Goal: Obtain resource: Download file/media

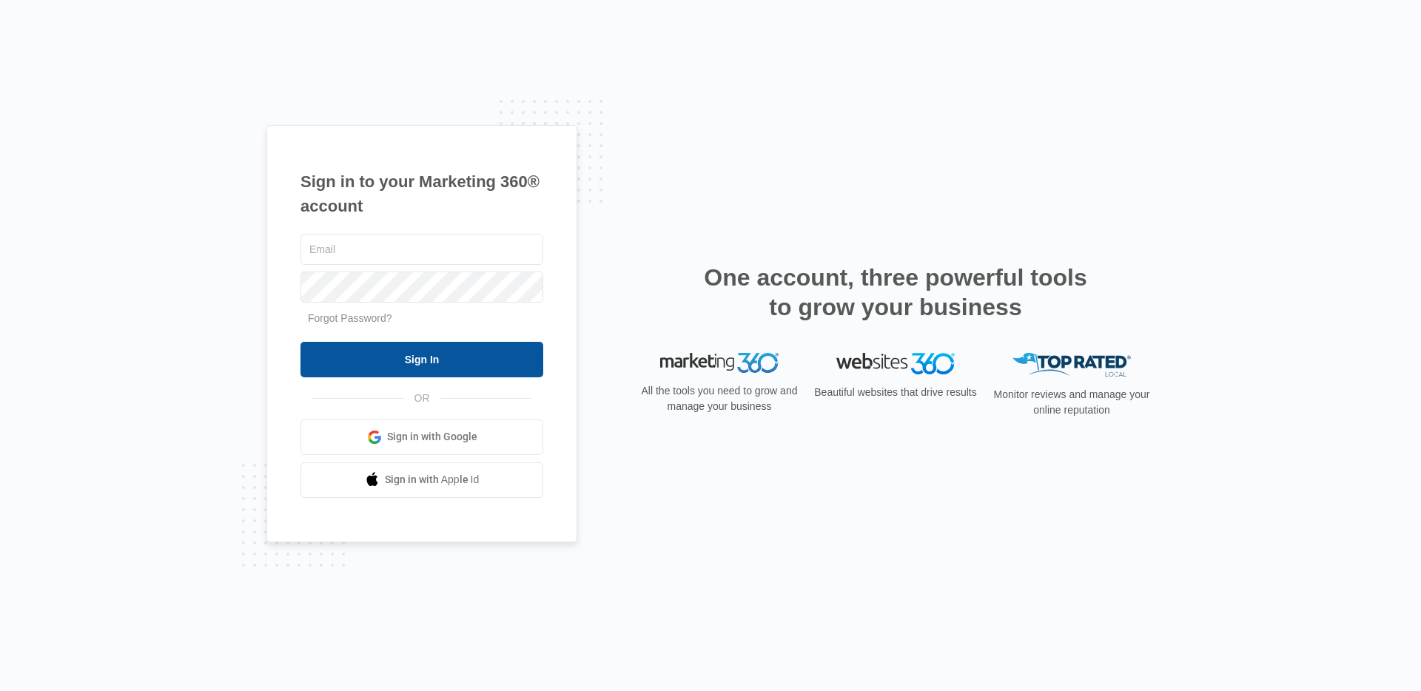
type input "[EMAIL_ADDRESS][DOMAIN_NAME]"
click at [468, 348] on input "Sign In" at bounding box center [421, 360] width 243 height 36
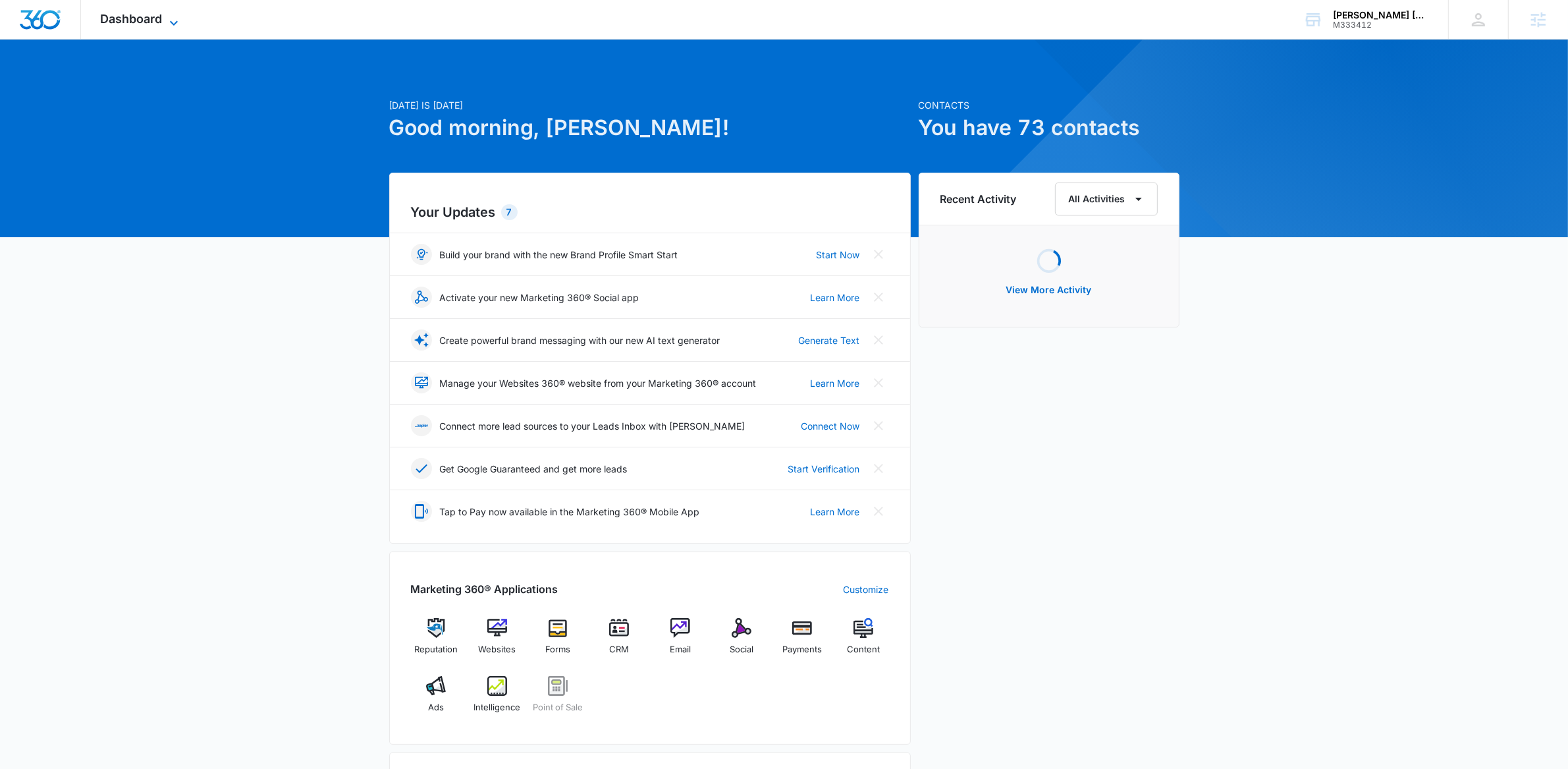
click at [156, 19] on span "Dashboard" at bounding box center [132, 19] width 62 height 14
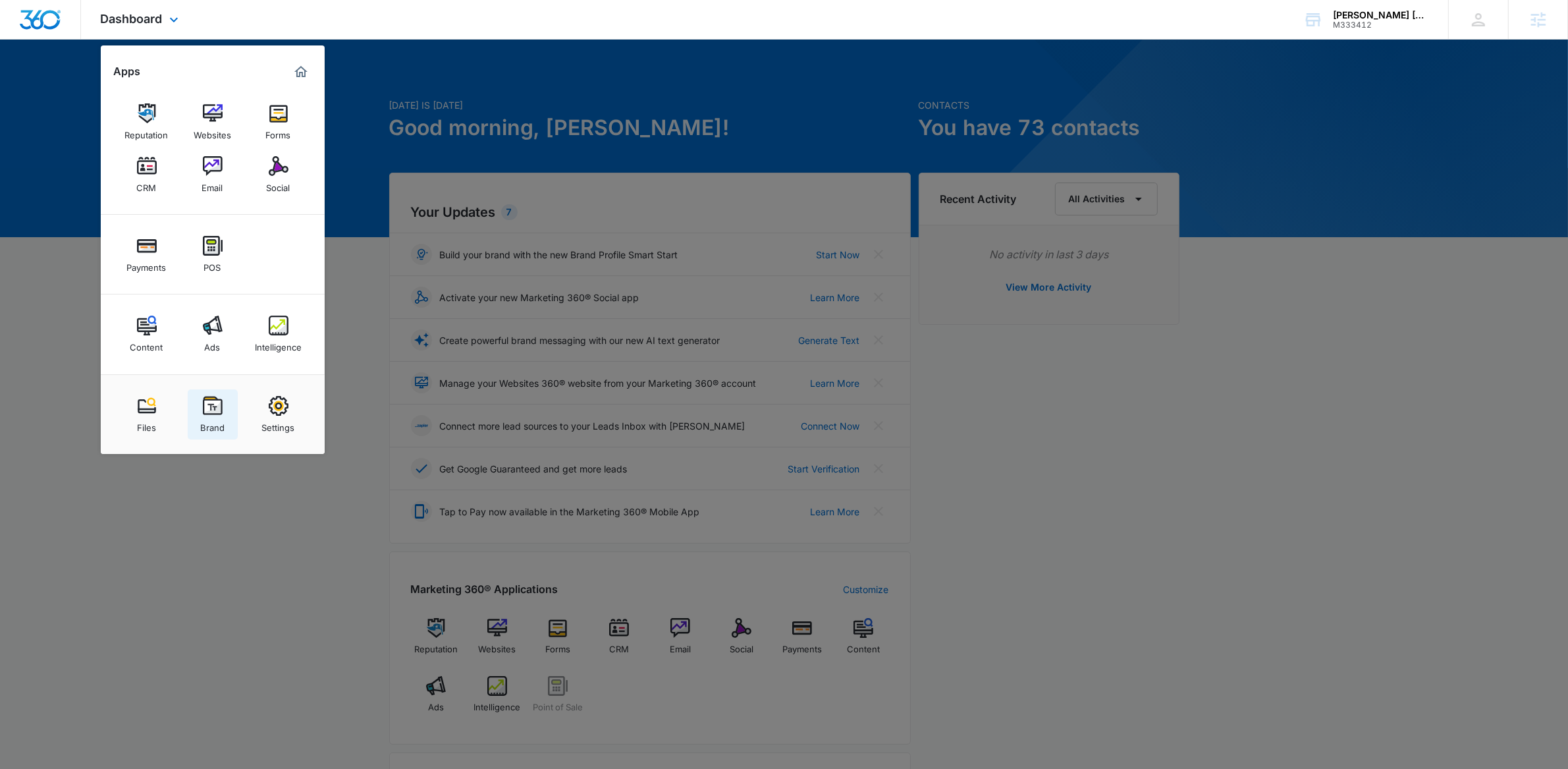
click at [212, 394] on link "Brand" at bounding box center [213, 414] width 50 height 50
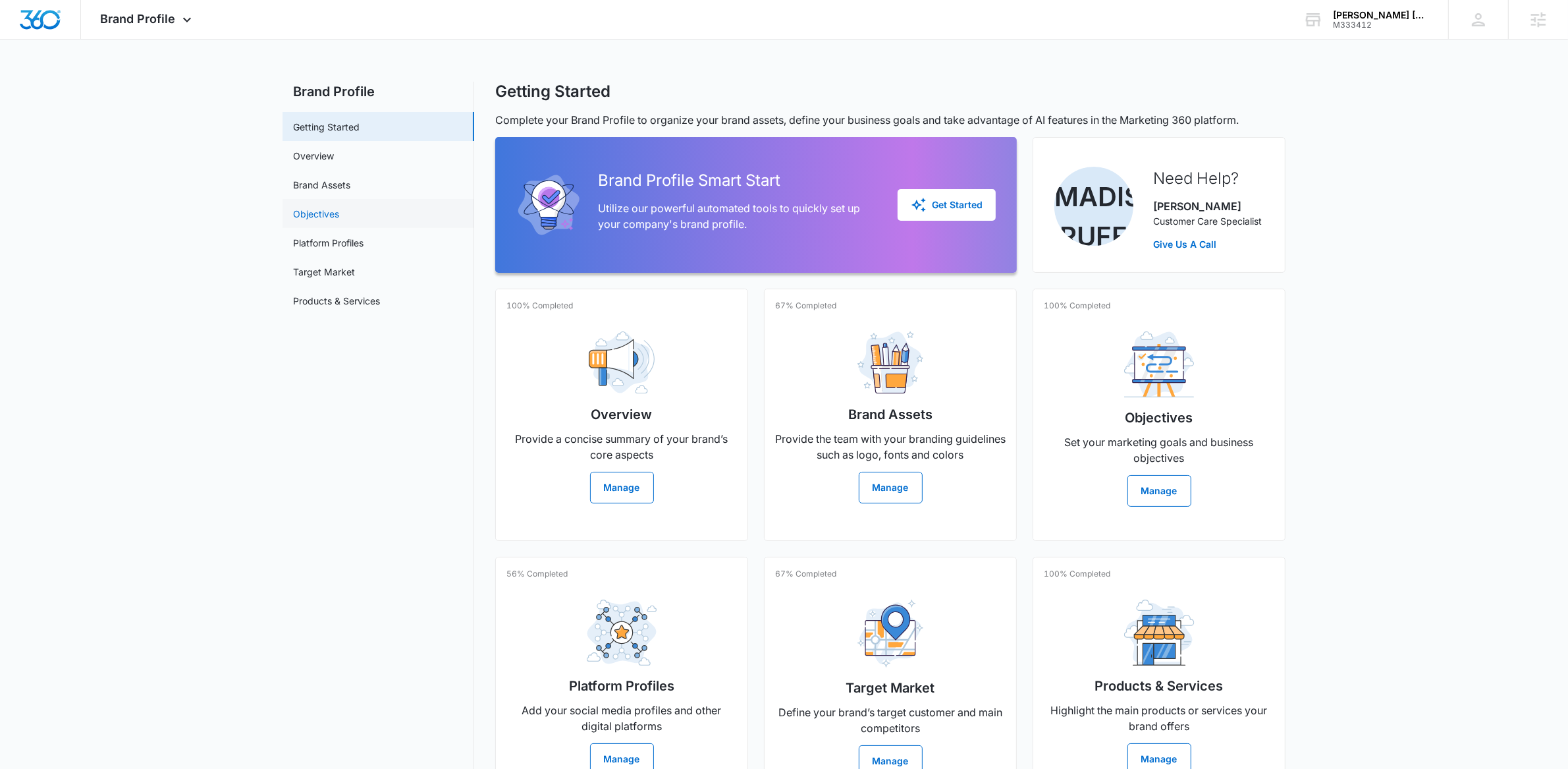
click at [331, 206] on link "Objectives" at bounding box center [316, 214] width 46 height 14
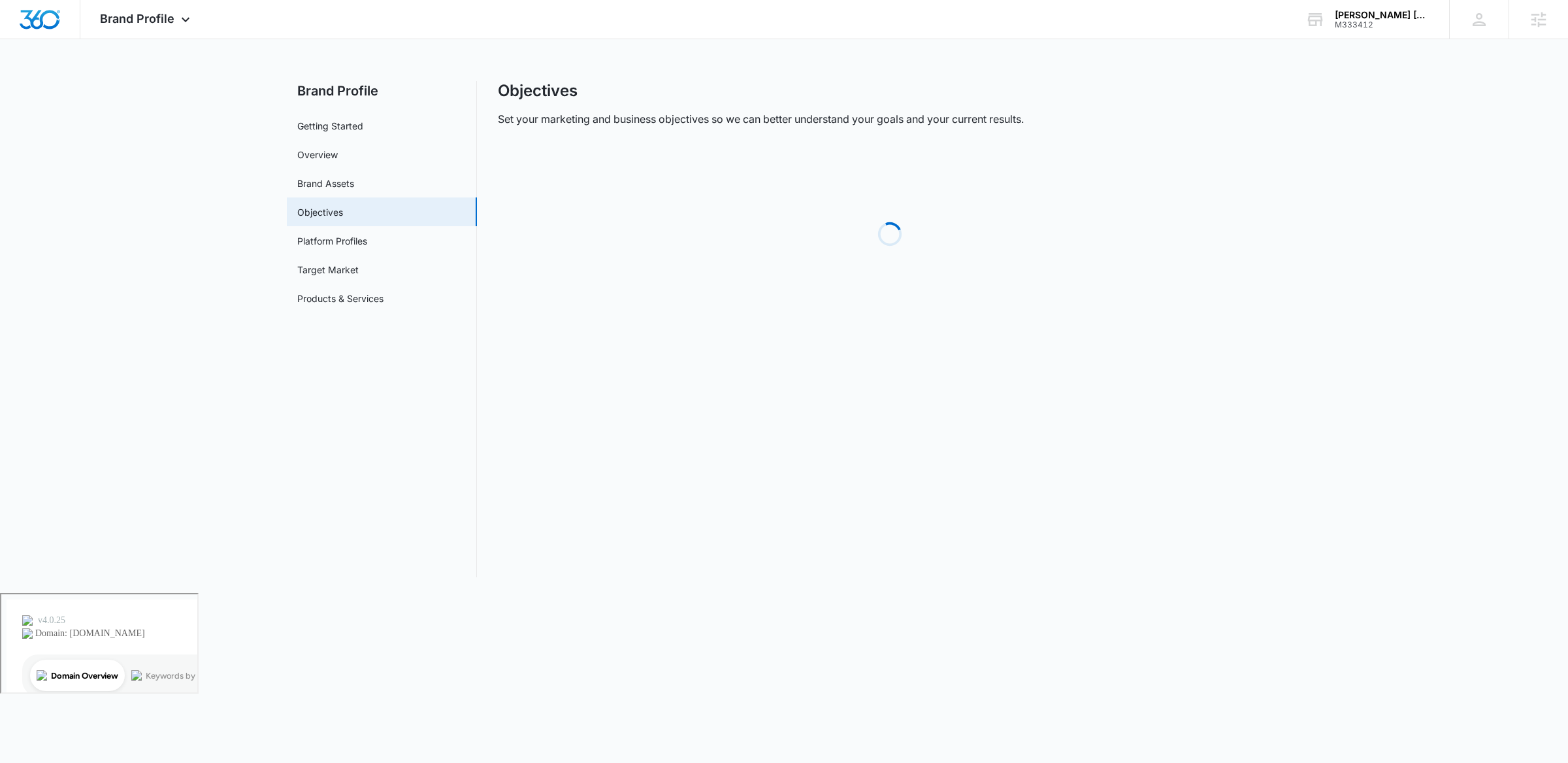
click at [326, 189] on link "Brand Assets" at bounding box center [326, 184] width 57 height 14
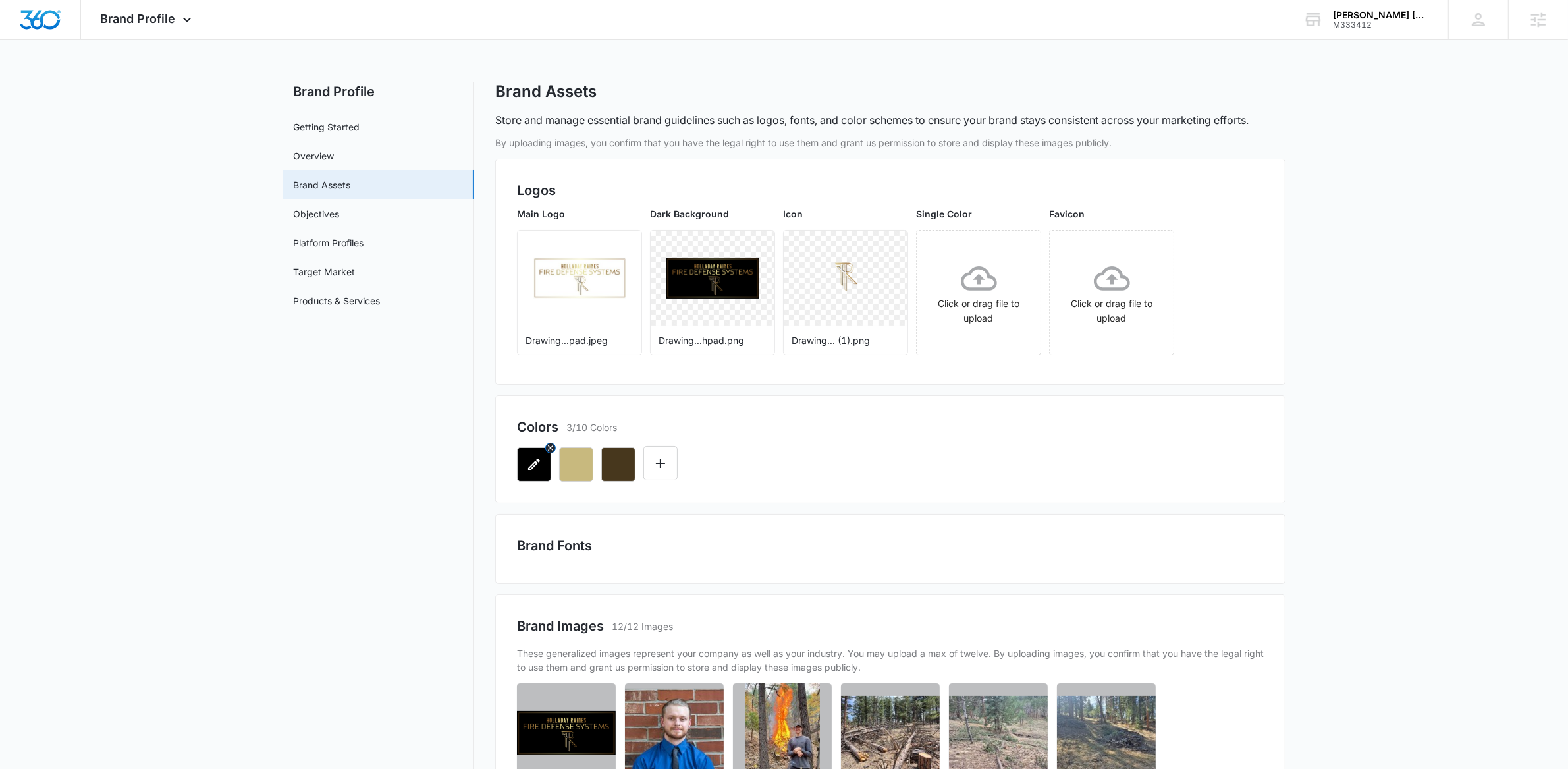
click at [546, 465] on button "button" at bounding box center [534, 465] width 34 height 34
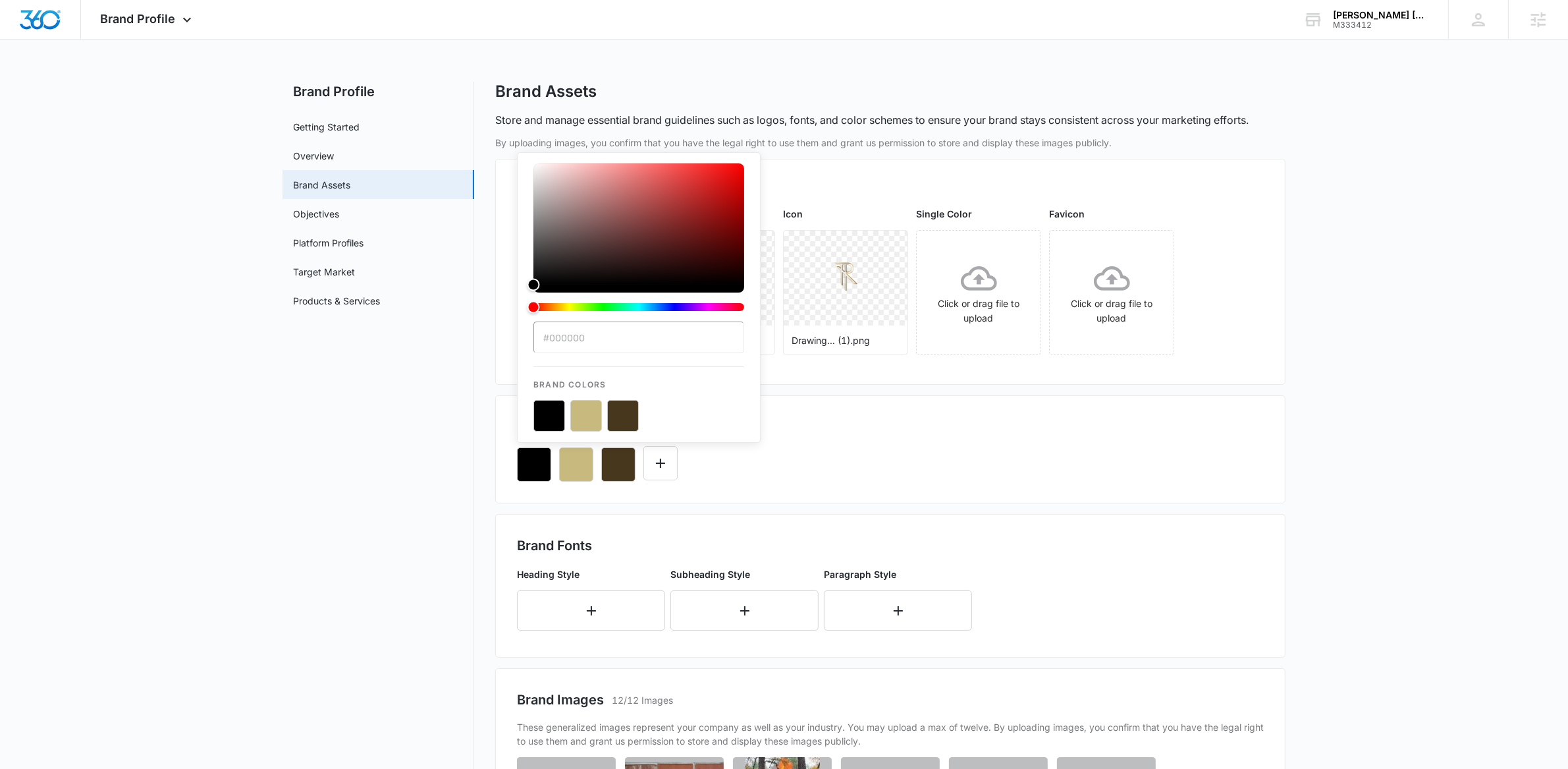
click at [797, 401] on div "Colors 3/10 Colors #000000 Brand Colors" at bounding box center [891, 449] width 790 height 108
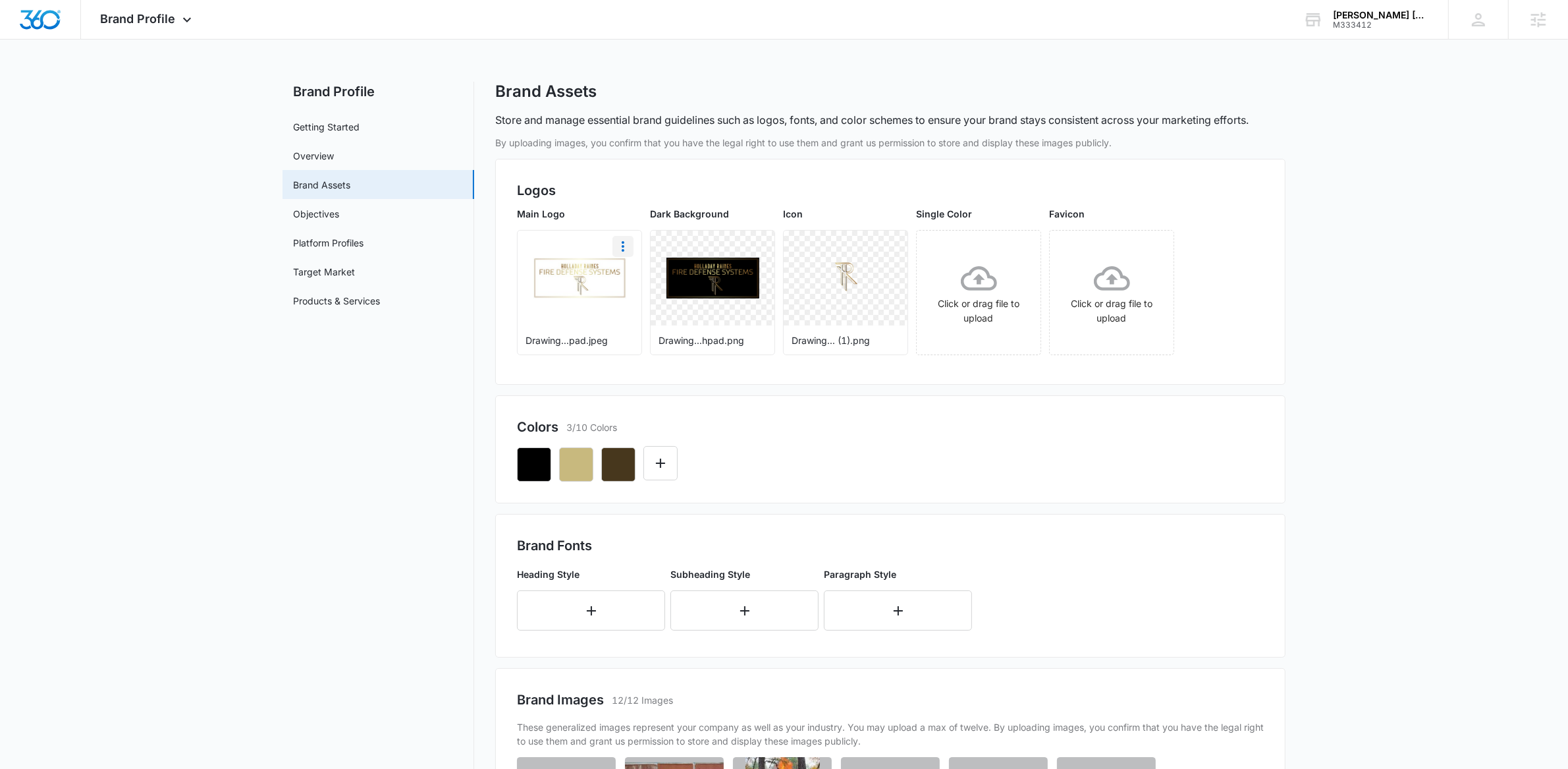
click at [621, 249] on icon "More" at bounding box center [623, 247] width 16 height 16
click at [626, 279] on button "Download" at bounding box center [658, 283] width 90 height 20
click at [751, 247] on icon "More" at bounding box center [756, 247] width 16 height 16
click at [756, 278] on button "Download" at bounding box center [791, 283] width 90 height 20
